Goal: Find specific page/section: Find specific page/section

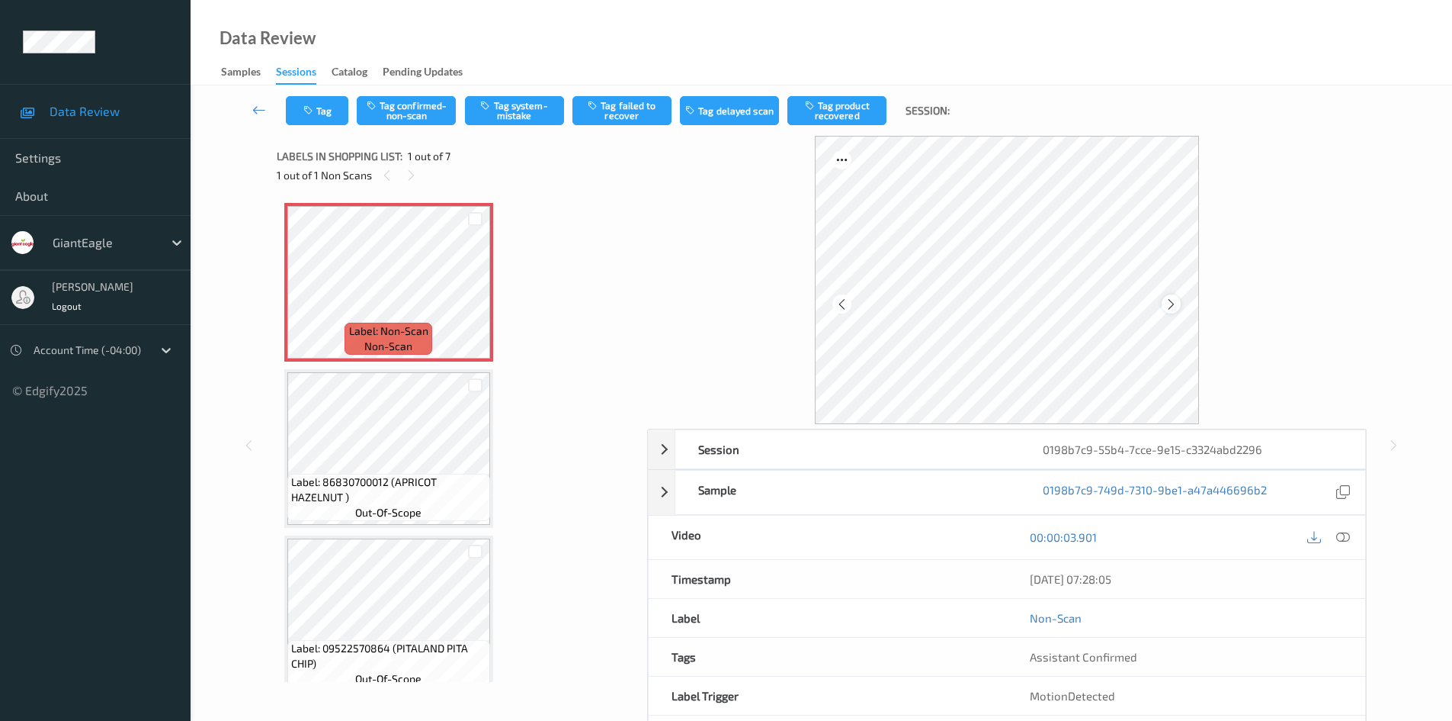
click at [946, 312] on div at bounding box center [1171, 303] width 19 height 19
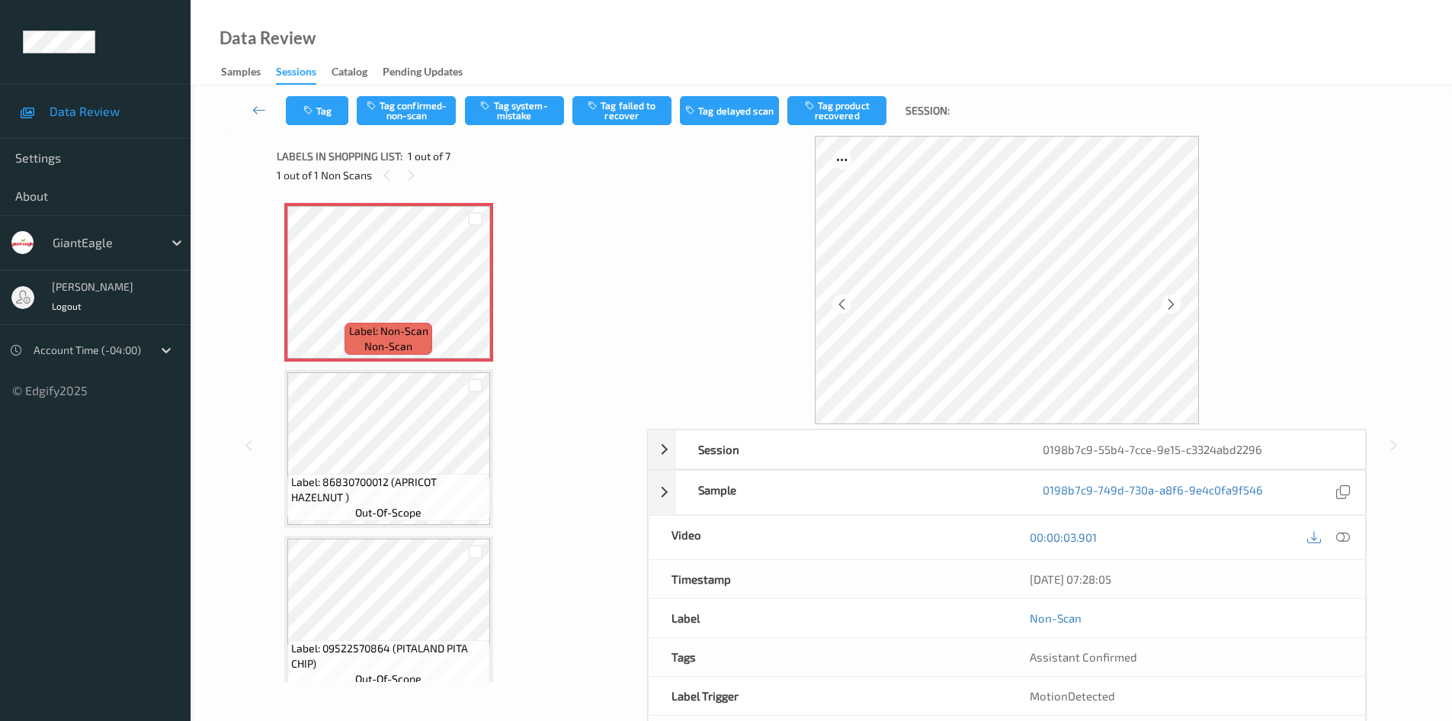
click at [946, 312] on div at bounding box center [1171, 303] width 19 height 19
click at [946, 451] on icon at bounding box center [1344, 537] width 14 height 14
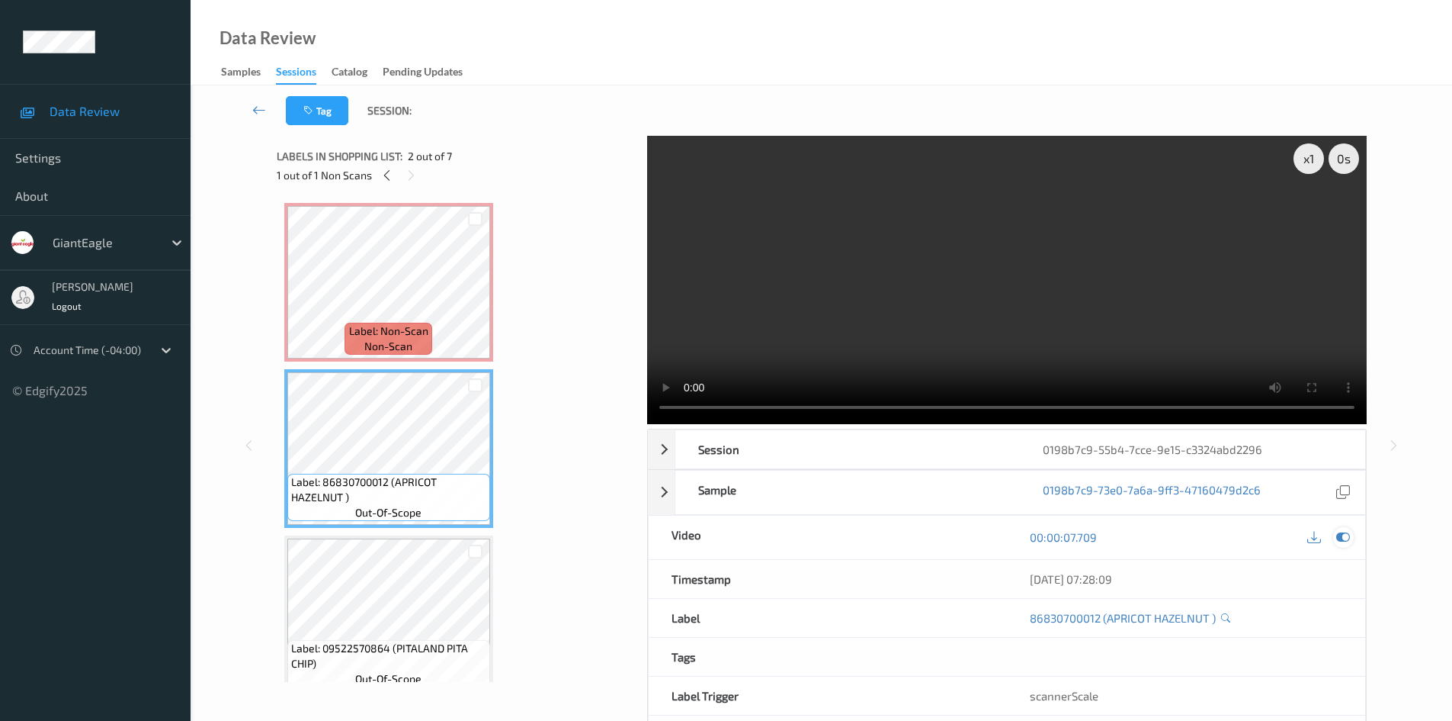
click at [946, 451] on icon at bounding box center [1344, 537] width 14 height 14
